Goal: Find specific page/section: Find specific page/section

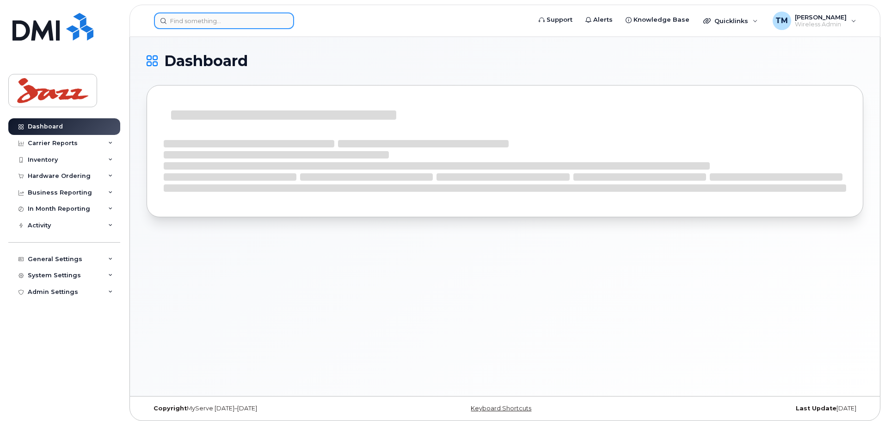
click at [237, 26] on input at bounding box center [224, 20] width 140 height 17
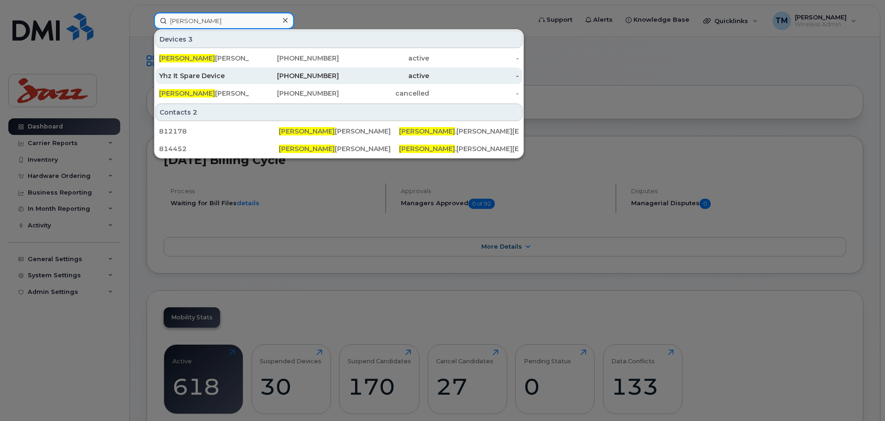
type input "[PERSON_NAME]"
click at [241, 76] on div "Yhz It Spare Device" at bounding box center [204, 75] width 90 height 9
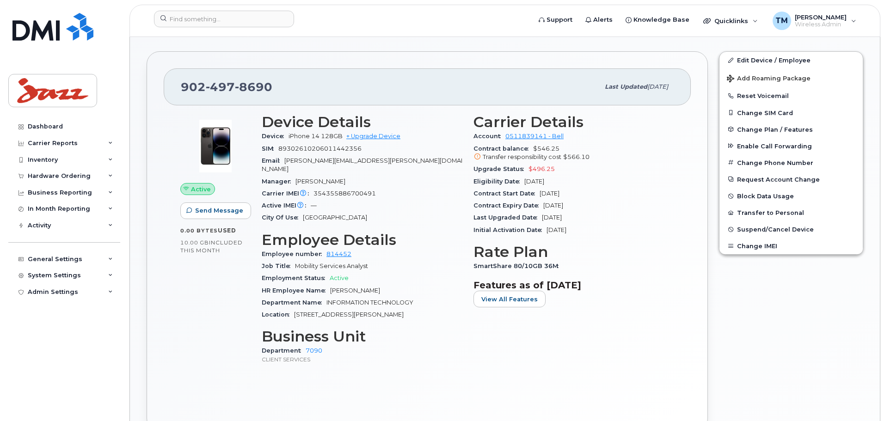
scroll to position [277, 0]
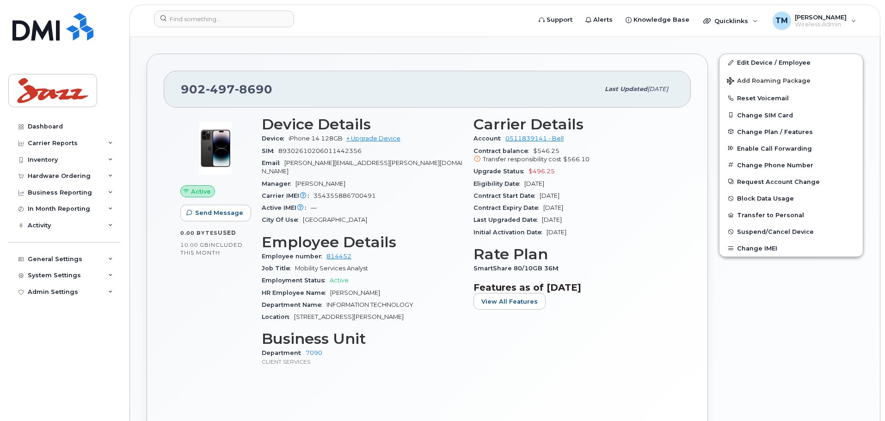
drag, startPoint x: 562, startPoint y: 172, endPoint x: 475, endPoint y: 177, distance: 87.1
click at [475, 177] on section "Carrier Details Account 0511839141 - Bell Contract balance $546.25 Transfer res…" at bounding box center [573, 177] width 201 height 122
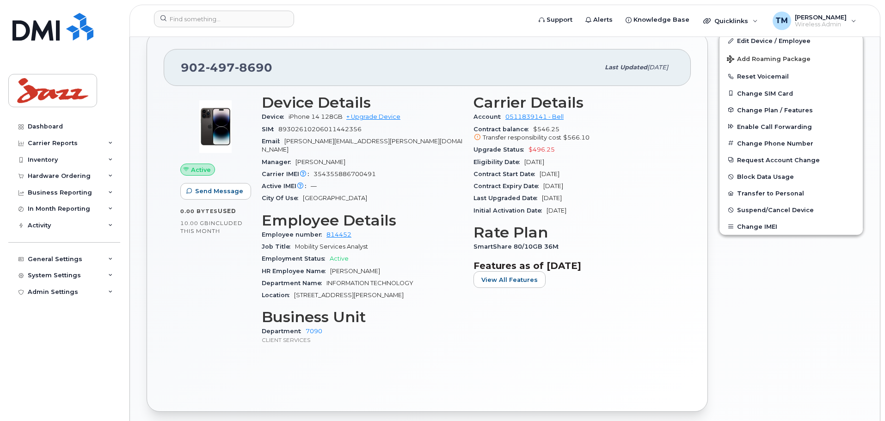
scroll to position [265, 0]
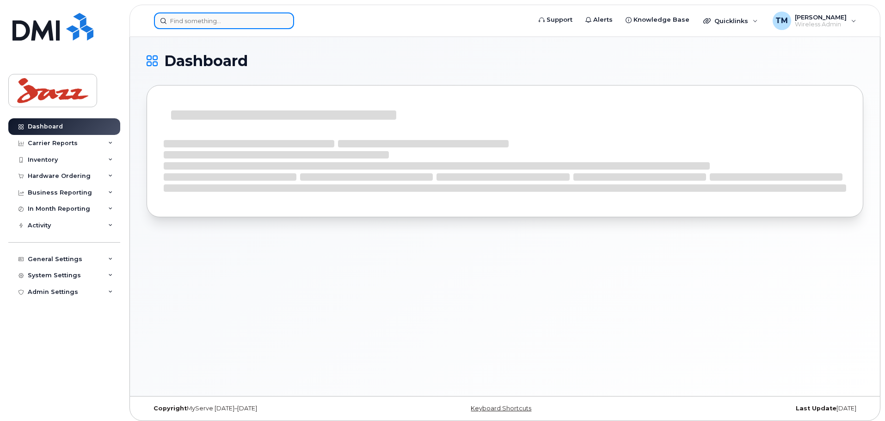
click at [265, 23] on input at bounding box center [224, 20] width 140 height 17
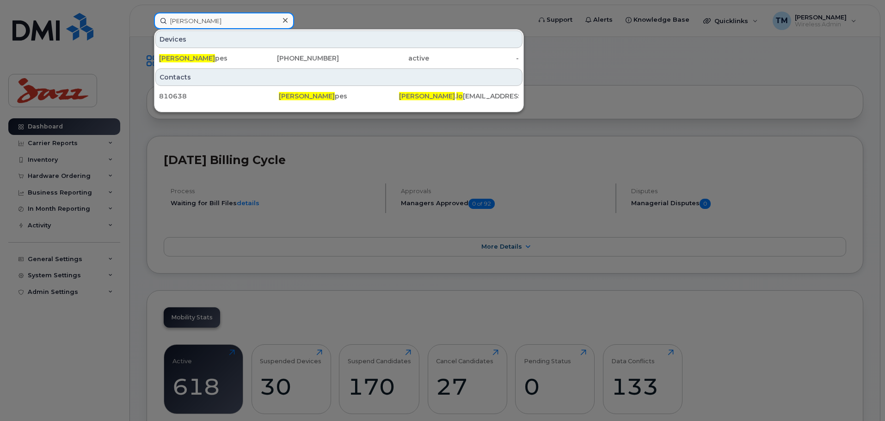
type input "[PERSON_NAME]"
click at [258, 67] on div "[PERSON_NAME] pes [PHONE_NUMBER] active -" at bounding box center [338, 58] width 369 height 18
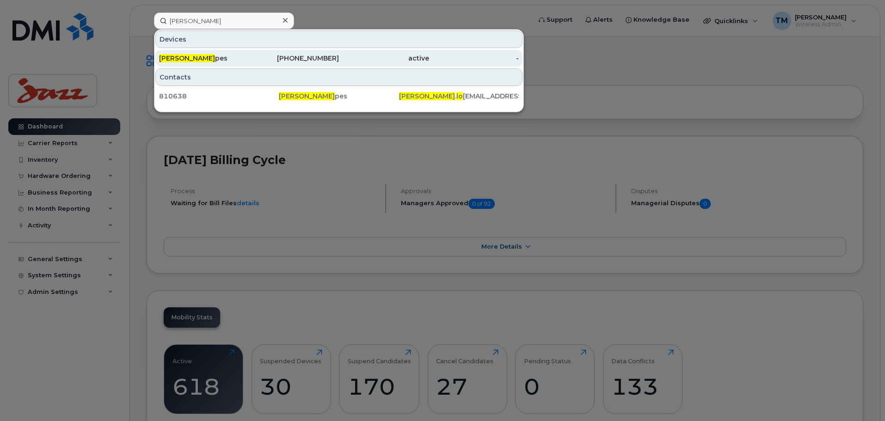
click at [257, 60] on div "[PHONE_NUMBER]" at bounding box center [294, 58] width 90 height 9
